Goal: Navigation & Orientation: Find specific page/section

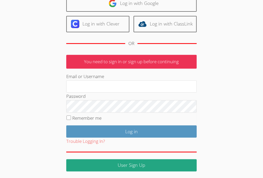
scroll to position [47, 0]
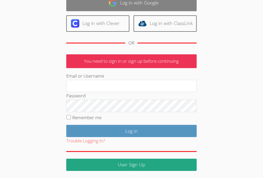
click at [127, 7] on link "Log in with Google" at bounding box center [131, 3] width 130 height 16
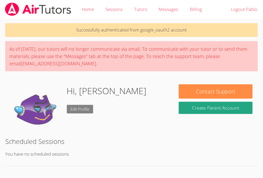
click at [77, 112] on link "Edit Profile" at bounding box center [80, 109] width 27 height 9
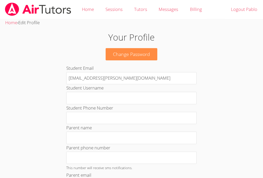
click at [140, 37] on h1 "Your Profile" at bounding box center [131, 37] width 189 height 13
click at [179, 10] on link "Messages" at bounding box center [168, 9] width 31 height 19
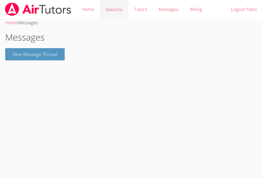
click at [102, 9] on link "Sessions" at bounding box center [114, 9] width 29 height 19
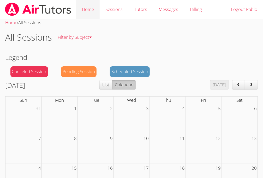
click at [89, 10] on link "Home" at bounding box center [87, 9] width 23 height 19
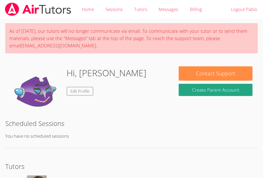
click at [29, 101] on img at bounding box center [36, 92] width 52 height 52
